Goal: Find contact information: Find contact information

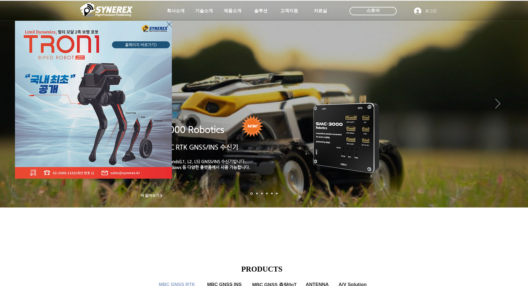
click at [81, 240] on div "LimX Dinamics" at bounding box center [264, 143] width 528 height 286
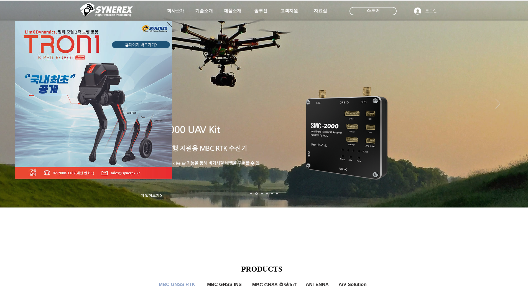
click at [110, 240] on div "LimX Dinamics" at bounding box center [264, 143] width 528 height 286
click at [517, 125] on div "LimX Dinamics" at bounding box center [264, 143] width 528 height 286
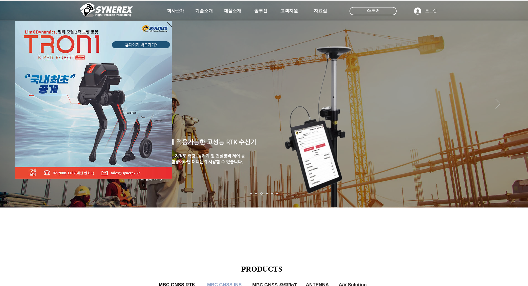
click at [169, 23] on icon "사이트로 돌아가기" at bounding box center [169, 24] width 5 height 7
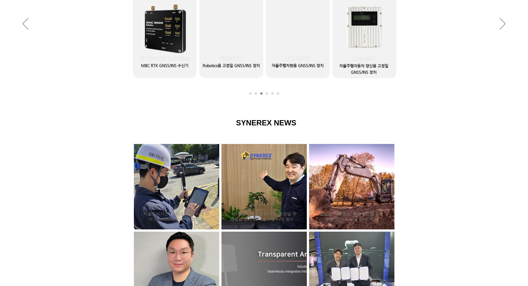
scroll to position [501, 0]
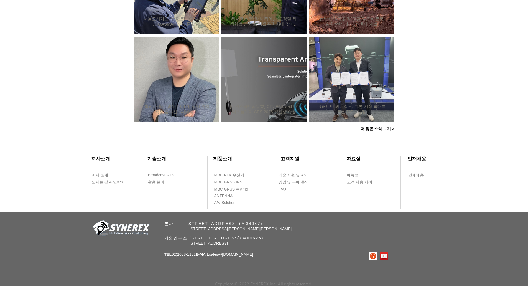
drag, startPoint x: 188, startPoint y: 236, endPoint x: 294, endPoint y: 237, distance: 105.9
click at [264, 237] on span "기술연구소 [STREET_ADDRESS](우04626)" at bounding box center [214, 238] width 100 height 4
drag, startPoint x: 296, startPoint y: 237, endPoint x: 189, endPoint y: 238, distance: 107.0
click at [189, 238] on span "기술연구소 [STREET_ADDRESS](우04626)" at bounding box center [214, 238] width 100 height 4
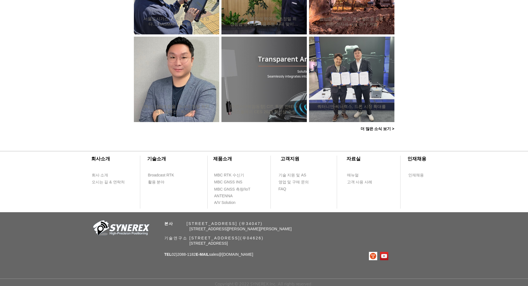
copy span "[STREET_ADDRESS]"
drag, startPoint x: 174, startPoint y: 254, endPoint x: 197, endPoint y: 254, distance: 23.6
click at [197, 254] on span "TEL 02)[PHONE_NUMBER] E-MAIL sales @[DOMAIN_NAME]" at bounding box center [208, 254] width 89 height 4
copy span "02)2088-1182"
drag, startPoint x: 262, startPoint y: 256, endPoint x: 220, endPoint y: 255, distance: 42.4
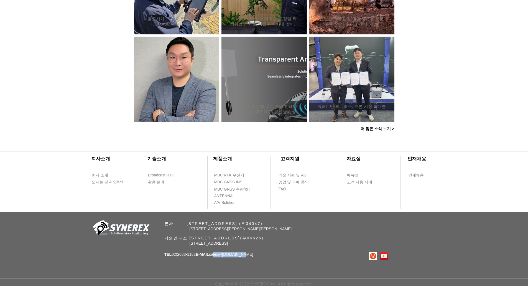
click at [220, 255] on div "​회사소개 ​기술소개 회사 소개 Broadcast RTK 오시는 길 & 연락처 활용 분야 ​제품소개 ​고객지원 ​자료실 ​인재채용 MBC RT…" at bounding box center [264, 213] width 528 height 145
click at [218, 255] on span "TEL 02)[PHONE_NUMBER] E-MAIL sales @[DOMAIN_NAME]" at bounding box center [208, 254] width 89 height 4
copy span "sales @[DOMAIN_NAME]"
